Goal: Navigation & Orientation: Find specific page/section

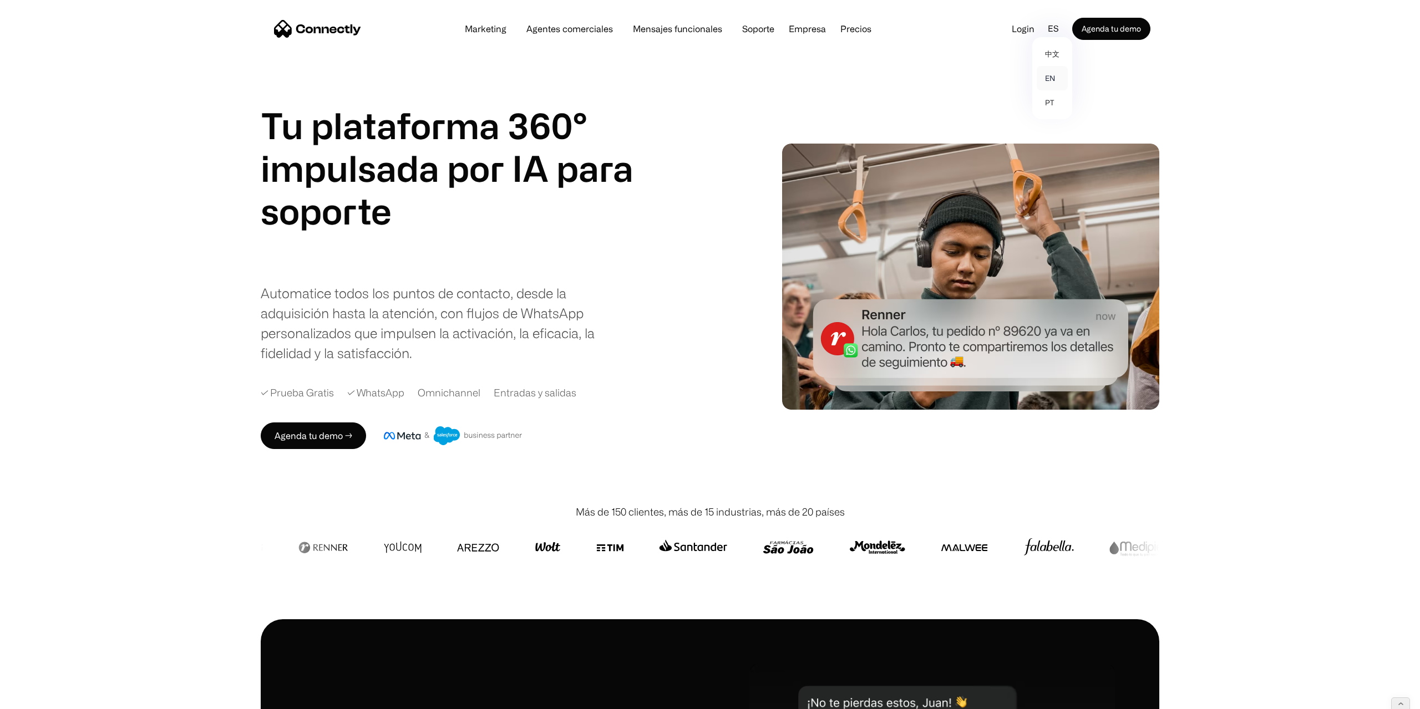
click at [1052, 85] on link "en" at bounding box center [1052, 78] width 31 height 24
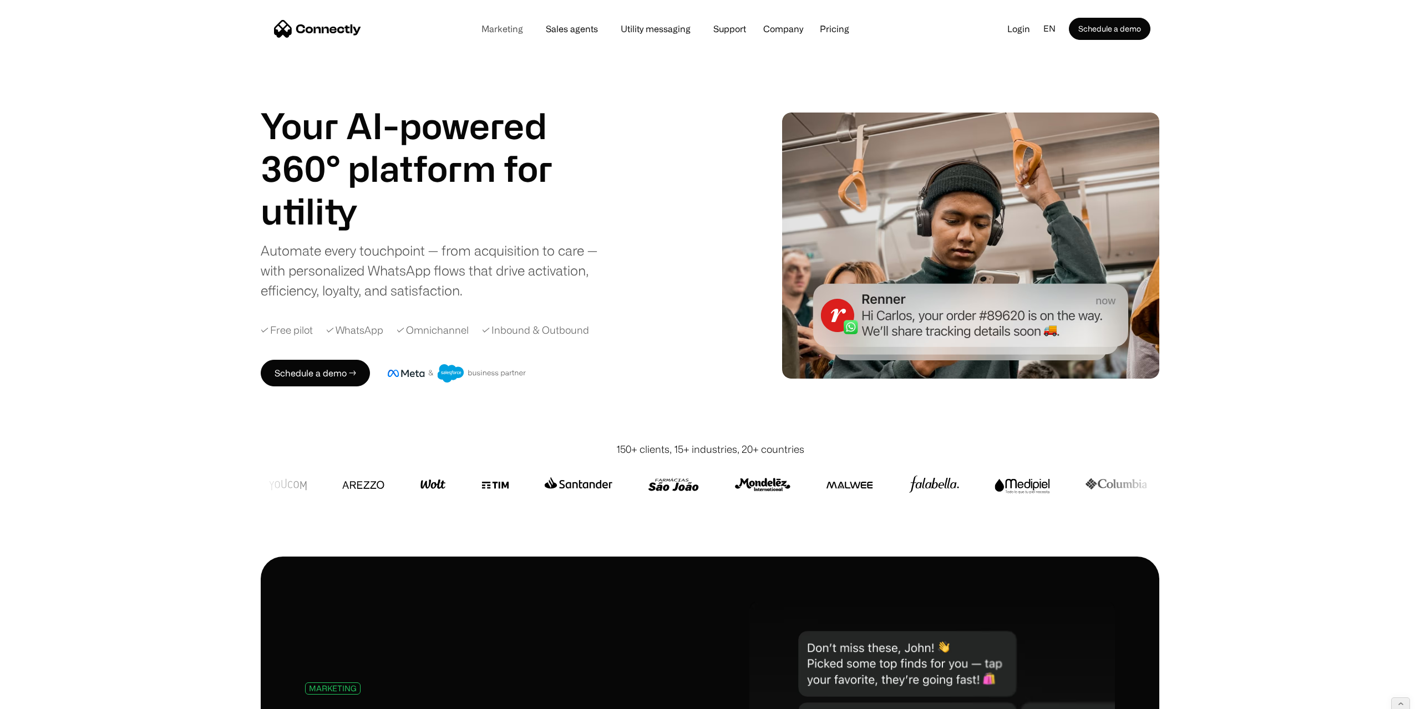
click at [496, 28] on link "Marketing" at bounding box center [502, 28] width 59 height 9
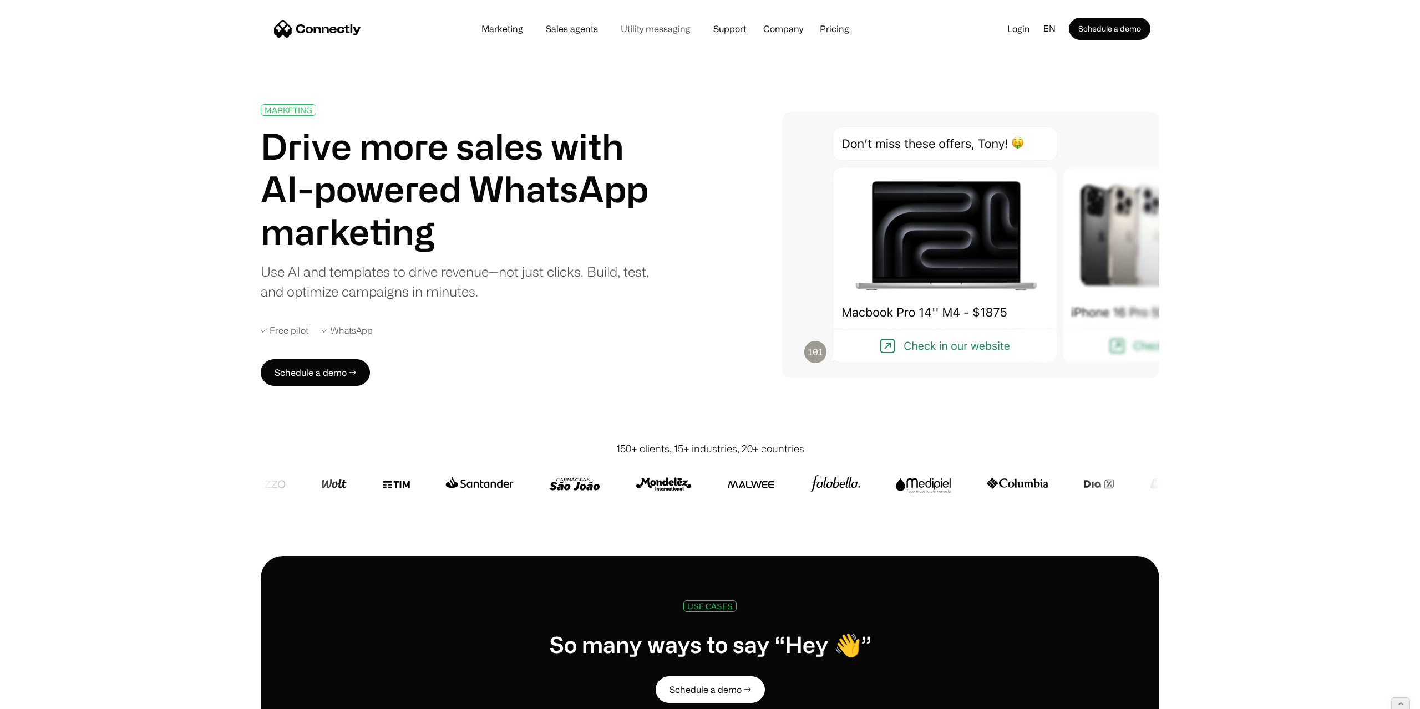
click at [660, 24] on link "Utility messaging" at bounding box center [656, 28] width 88 height 9
